Goal: Information Seeking & Learning: Find specific fact

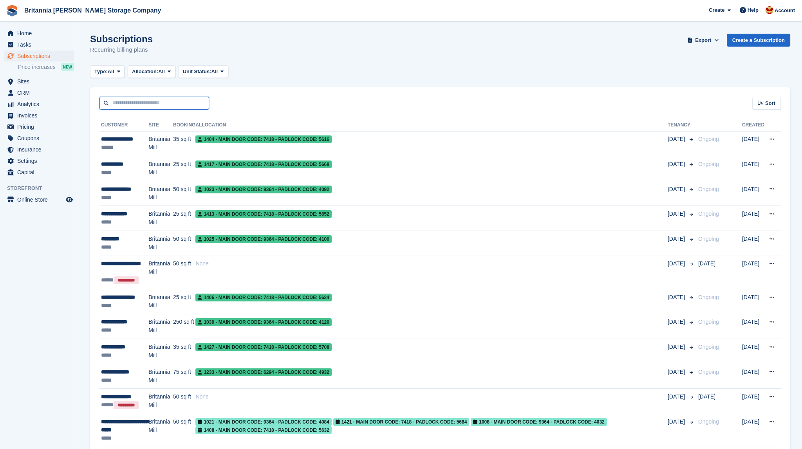
click at [130, 109] on input "text" at bounding box center [154, 103] width 110 height 13
type input "****"
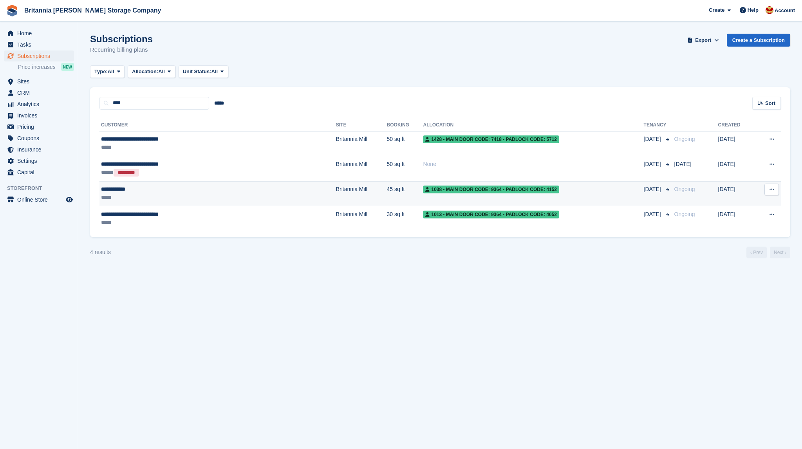
click at [134, 190] on div "**********" at bounding box center [173, 189] width 145 height 8
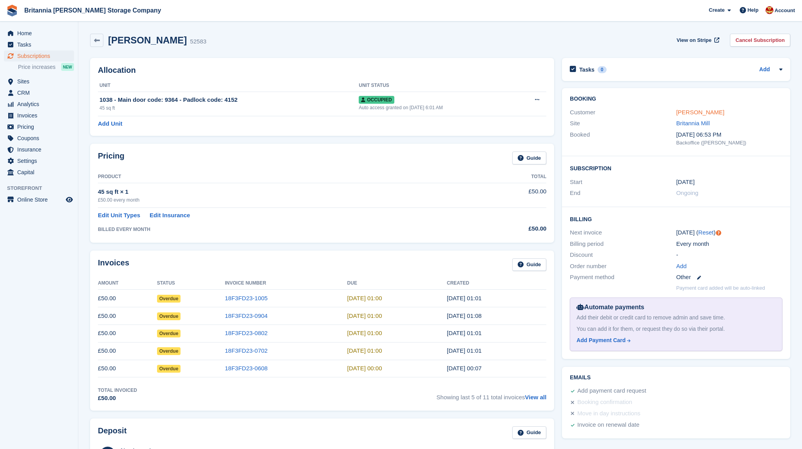
click at [700, 112] on link "Alan Townley" at bounding box center [700, 112] width 48 height 7
click at [269, 56] on div "Allocation Unit Unit Status 1038 - Main door code: 9364 - Padlock code: 4152 45…" at bounding box center [322, 97] width 472 height 86
click at [236, 52] on div "Alan Townley 52583 View on Stripe Cancel Subscription" at bounding box center [440, 42] width 708 height 24
drag, startPoint x: 109, startPoint y: 40, endPoint x: 177, endPoint y: 40, distance: 67.8
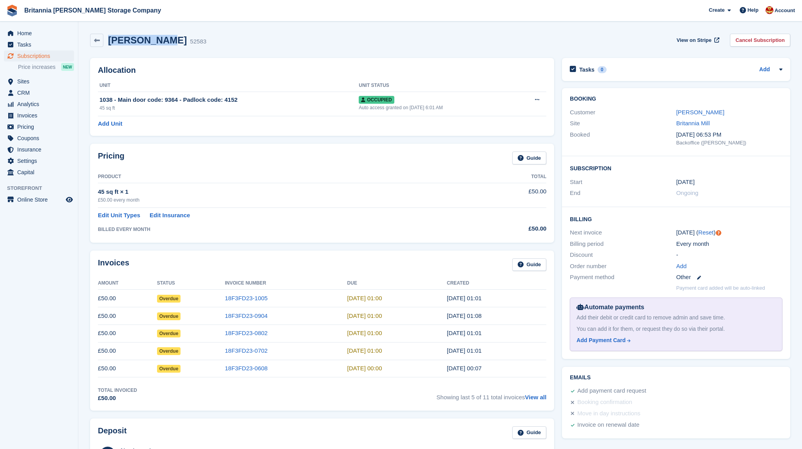
click at [174, 40] on div "Alan Townley 52583" at bounding box center [154, 40] width 103 height 11
click at [203, 43] on div "Alan Townley 52583 View on Stripe Cancel Subscription" at bounding box center [440, 40] width 700 height 13
drag, startPoint x: 203, startPoint y: 43, endPoint x: 99, endPoint y: 39, distance: 103.9
click at [99, 39] on div "Alan Townley 52583 View on Stripe Cancel Subscription" at bounding box center [440, 40] width 700 height 13
click at [204, 47] on div "Alan Townley 52583 View on Stripe Cancel Subscription" at bounding box center [440, 40] width 700 height 13
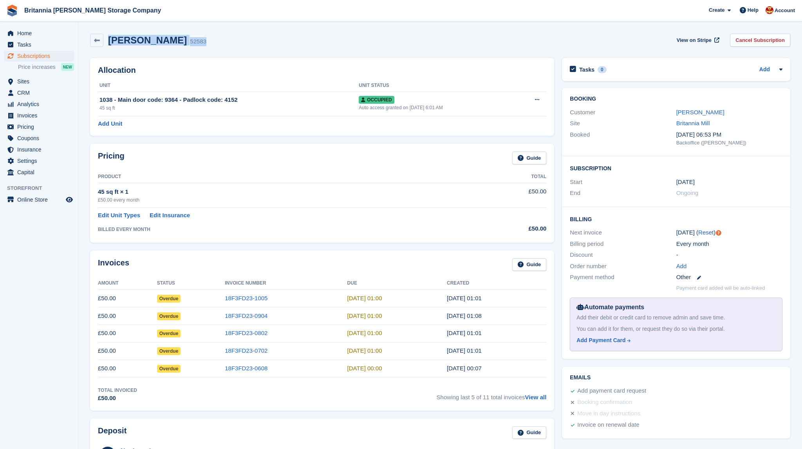
drag, startPoint x: 110, startPoint y: 40, endPoint x: 191, endPoint y: 40, distance: 80.7
click at [191, 40] on div "Alan Townley 52583 View on Stripe Cancel Subscription" at bounding box center [440, 40] width 700 height 13
click at [195, 40] on div "Alan Townley 52583 View on Stripe Cancel Subscription" at bounding box center [440, 40] width 700 height 13
click at [203, 40] on div "Alan Townley 52583 View on Stripe Cancel Subscription" at bounding box center [440, 40] width 700 height 13
drag, startPoint x: 108, startPoint y: 43, endPoint x: 196, endPoint y: 42, distance: 88.1
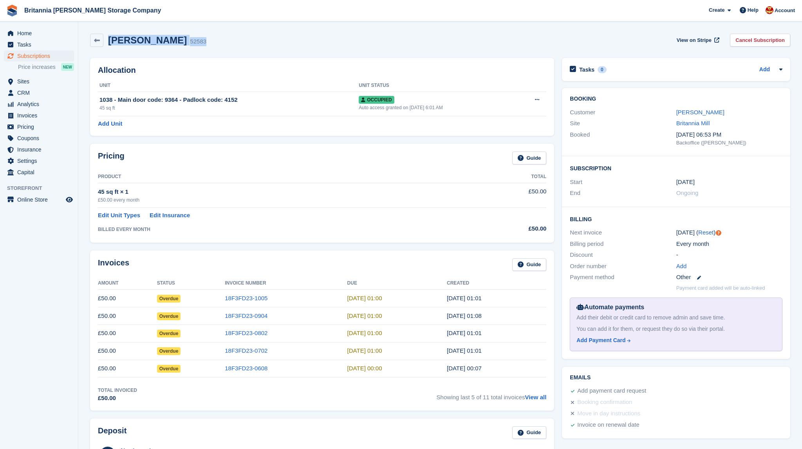
click at [196, 42] on div "Alan Townley 52583 View on Stripe Cancel Subscription" at bounding box center [440, 40] width 700 height 13
click at [197, 42] on div "Alan Townley 52583 View on Stripe Cancel Subscription" at bounding box center [440, 40] width 700 height 13
drag, startPoint x: 182, startPoint y: 26, endPoint x: 208, endPoint y: 44, distance: 31.8
click at [208, 44] on section "Alan Townley 52583 View on Stripe Cancel Subscription Allocation Unit Unit Stat…" at bounding box center [440, 344] width 724 height 688
drag, startPoint x: 109, startPoint y: 41, endPoint x: 192, endPoint y: 42, distance: 83.4
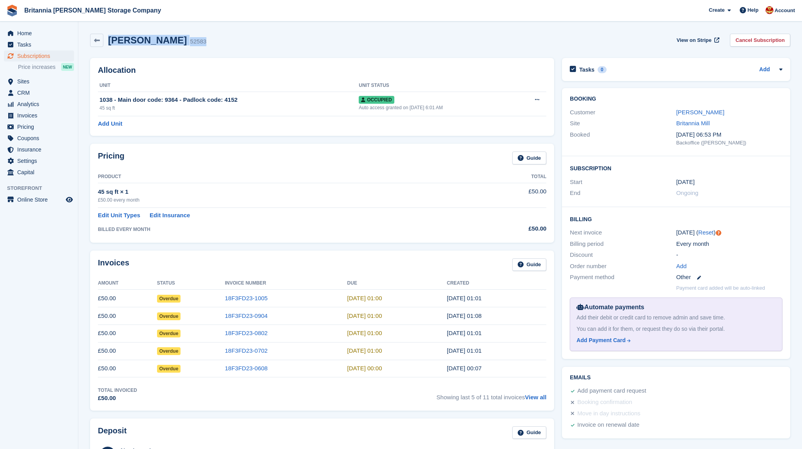
click at [192, 42] on div "Alan Townley 52583 View on Stripe Cancel Subscription" at bounding box center [440, 40] width 700 height 13
click at [173, 102] on div "1038 - Main door code: 9364 - Padlock code: 4152" at bounding box center [228, 100] width 259 height 9
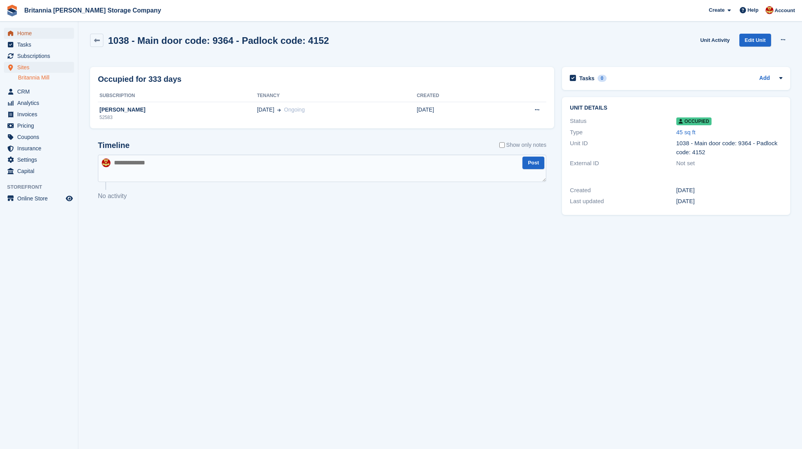
click at [29, 35] on span "Home" at bounding box center [40, 33] width 47 height 11
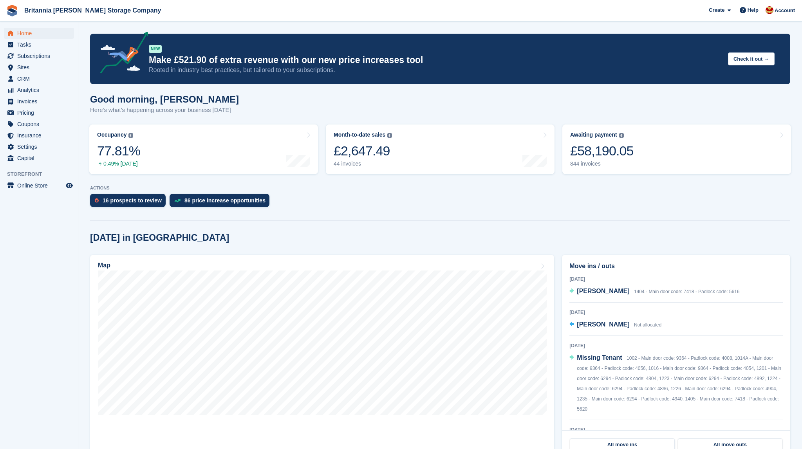
scroll to position [165, 0]
